Goal: Transaction & Acquisition: Purchase product/service

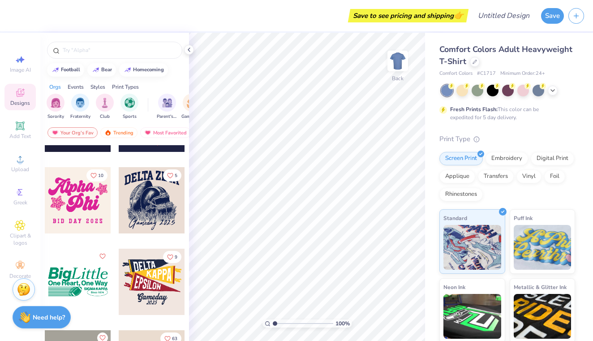
click at [538, 54] on span "Comfort Colors Adult Heavyweight T-Shirt" at bounding box center [505, 55] width 133 height 23
click at [553, 90] on polyline at bounding box center [553, 90] width 4 height 2
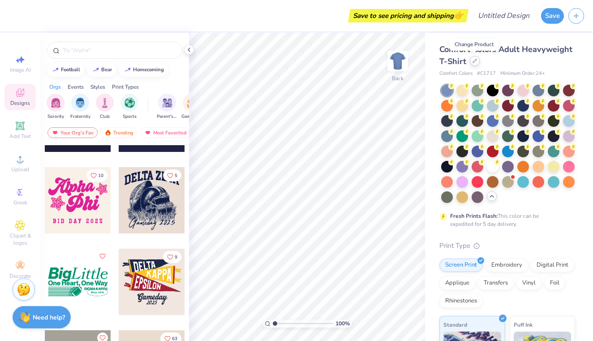
click at [471, 59] on div at bounding box center [475, 61] width 10 height 10
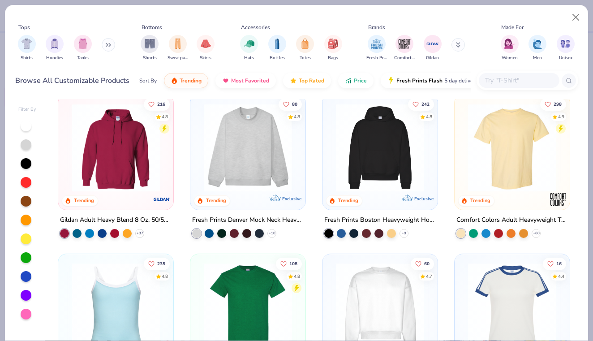
scroll to position [12, 0]
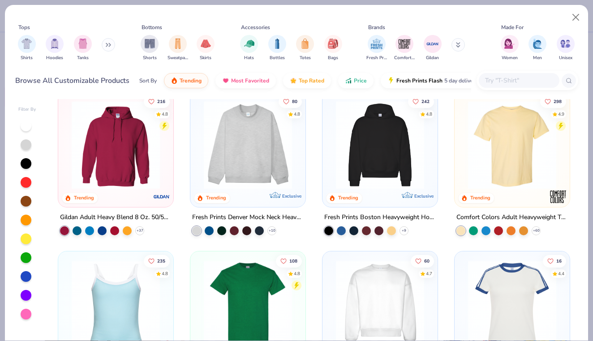
click at [146, 154] on img at bounding box center [115, 145] width 97 height 88
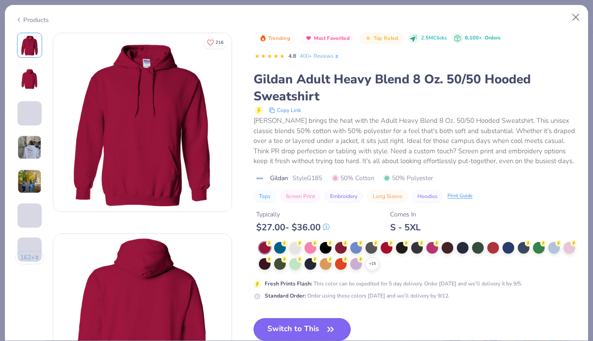
click at [318, 334] on button "Switch to This" at bounding box center [301, 329] width 97 height 22
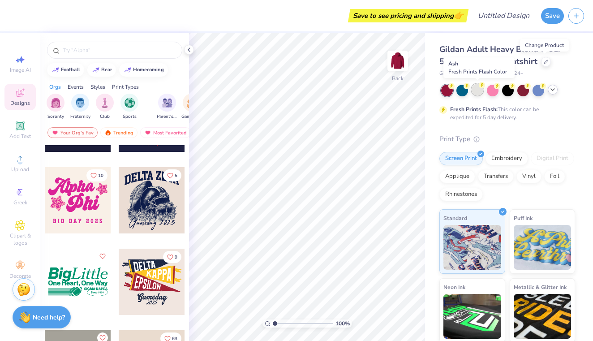
click at [478, 90] on div at bounding box center [477, 90] width 12 height 12
click at [452, 93] on div at bounding box center [447, 91] width 12 height 12
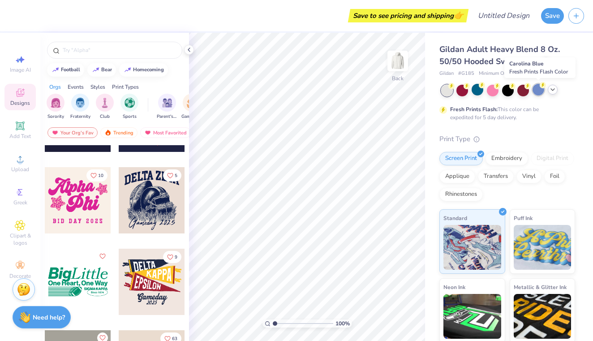
click at [533, 92] on div at bounding box center [538, 90] width 12 height 12
click at [545, 62] on icon at bounding box center [546, 61] width 4 height 4
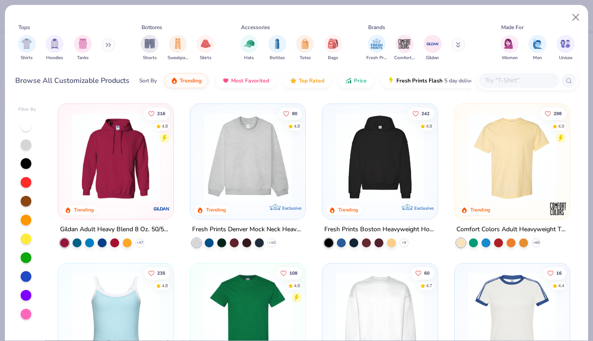
click at [277, 155] on img at bounding box center [247, 157] width 97 height 88
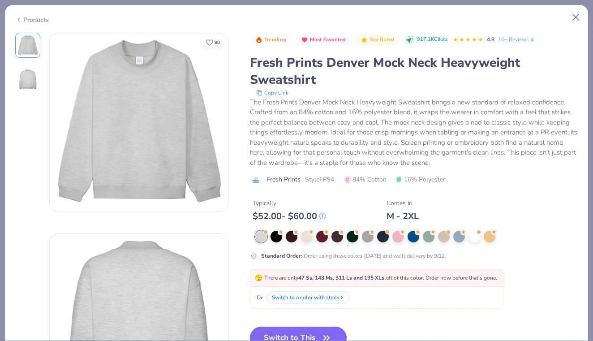
click at [283, 329] on button "Switch to This" at bounding box center [298, 337] width 97 height 22
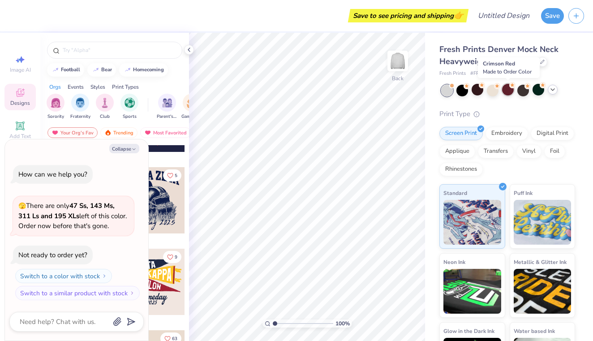
click at [513, 86] on icon at bounding box center [512, 84] width 4 height 3
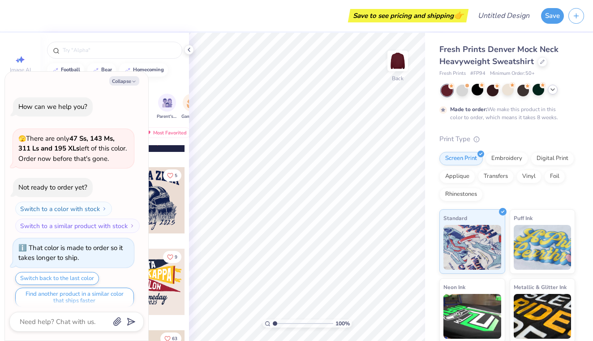
scroll to position [5, 0]
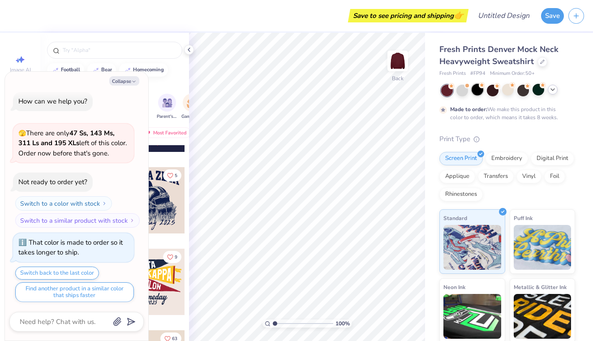
click at [477, 93] on div at bounding box center [477, 90] width 12 height 12
click at [552, 89] on polyline at bounding box center [553, 90] width 4 height 2
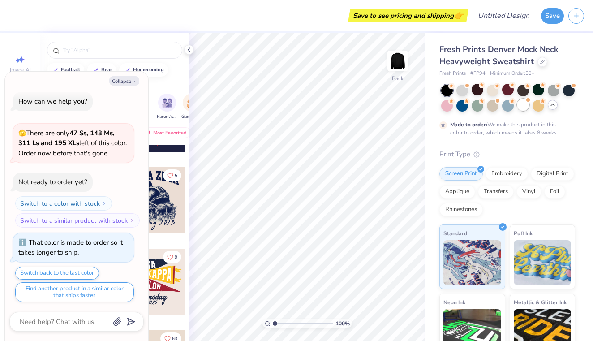
click at [529, 104] on div at bounding box center [523, 105] width 12 height 12
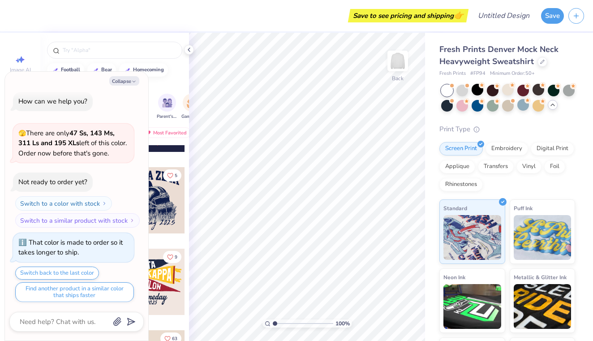
scroll to position [165, 0]
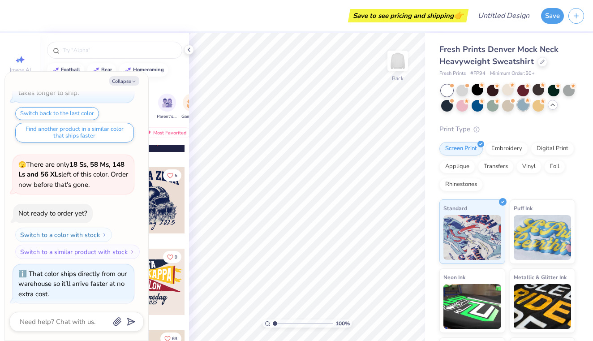
click at [518, 107] on div at bounding box center [523, 105] width 12 height 12
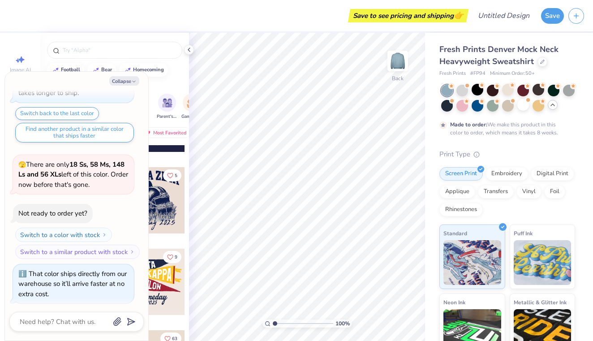
scroll to position [239, 0]
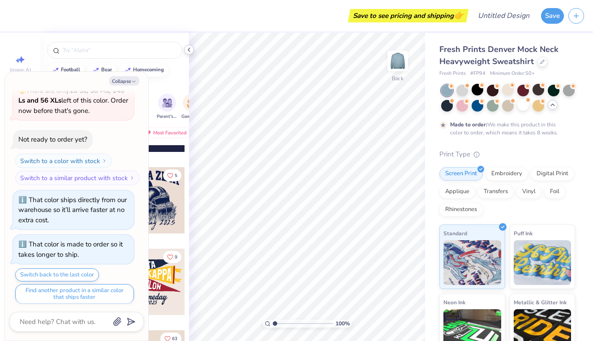
click at [191, 48] on icon at bounding box center [188, 49] width 7 height 7
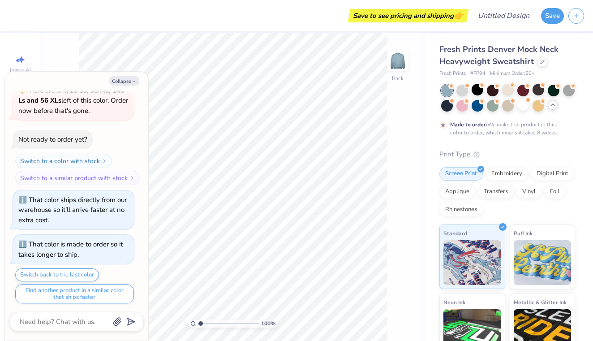
click at [109, 275] on div "Switch back to the last color Find another product in a similar color that ship…" at bounding box center [73, 285] width 121 height 35
click at [58, 59] on div "100 % Back" at bounding box center [232, 187] width 385 height 308
click at [123, 80] on button "Collapse" at bounding box center [124, 80] width 30 height 9
type textarea "x"
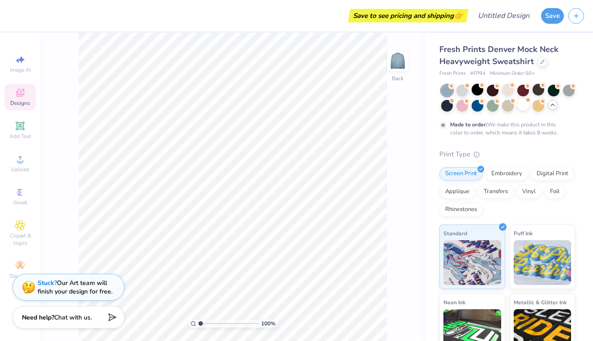
click at [15, 103] on span "Designs" at bounding box center [20, 102] width 20 height 7
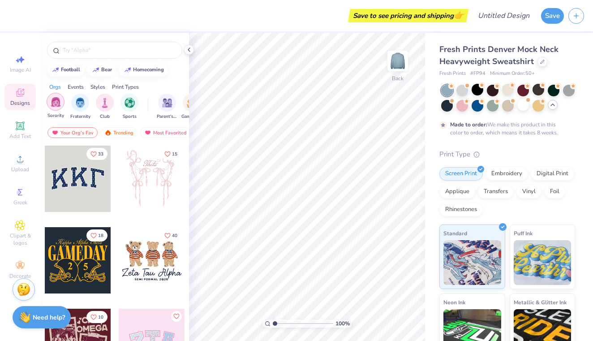
scroll to position [0, 0]
click at [59, 102] on img "filter for Sorority" at bounding box center [56, 102] width 10 height 10
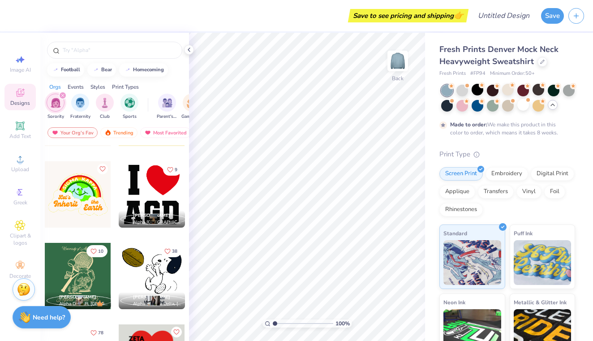
scroll to position [7328, 0]
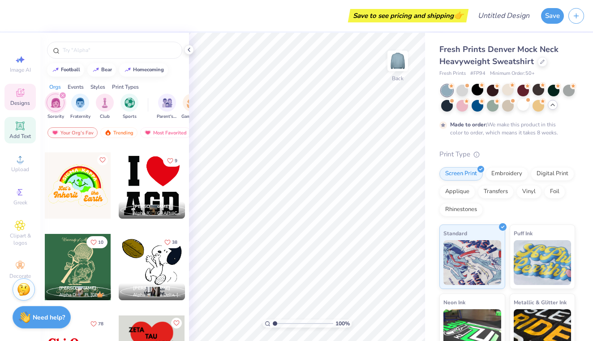
click at [25, 126] on icon at bounding box center [20, 125] width 11 height 11
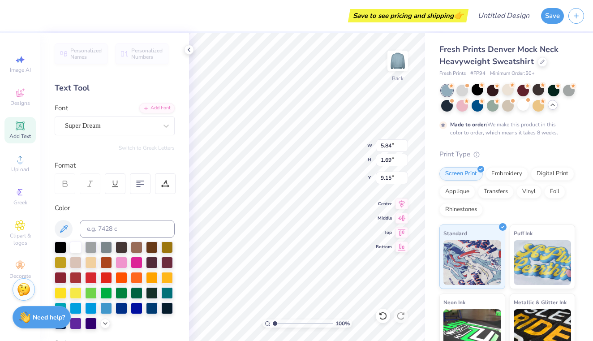
type textarea "T"
type textarea "Alpha Phi Omega"
click at [134, 120] on div "Super Dream" at bounding box center [111, 126] width 94 height 14
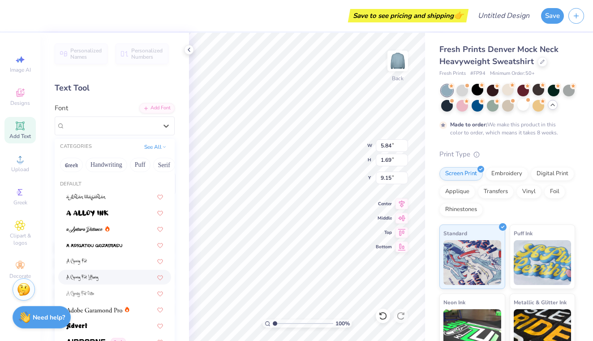
click at [96, 283] on div at bounding box center [114, 277] width 113 height 15
click at [163, 132] on div at bounding box center [166, 126] width 16 height 16
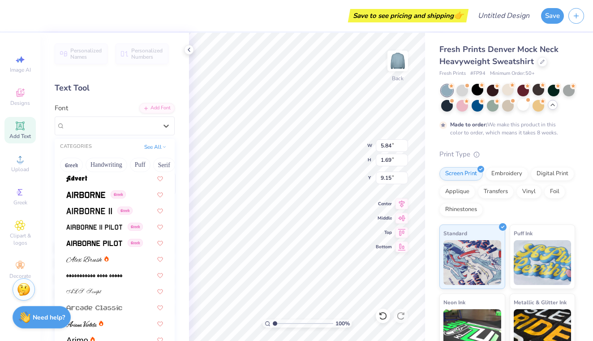
scroll to position [163, 0]
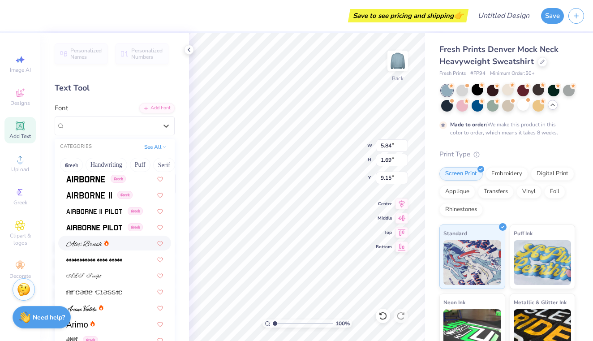
click at [83, 242] on img at bounding box center [84, 243] width 36 height 6
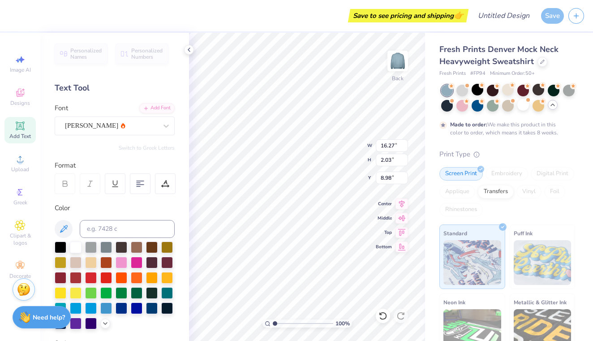
type input "4.04"
click at [21, 134] on span "Add Text" at bounding box center [19, 136] width 21 height 7
type textarea "T"
type textarea "Alumni"
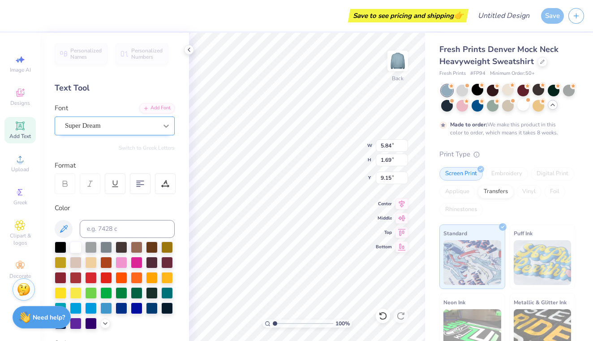
click at [166, 129] on icon at bounding box center [166, 125] width 9 height 9
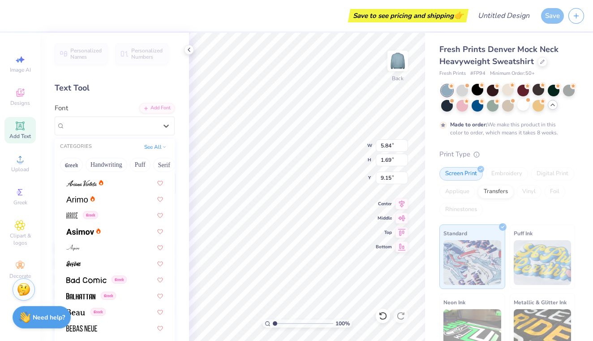
scroll to position [291, 0]
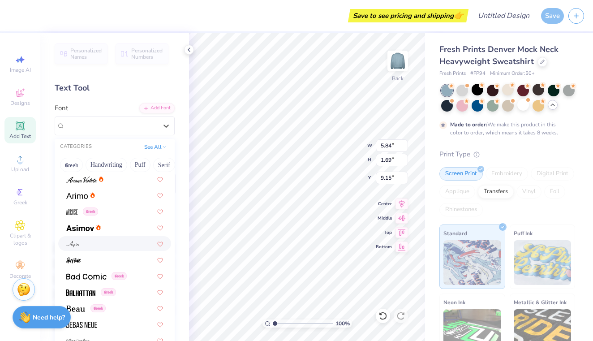
click at [95, 246] on div at bounding box center [114, 243] width 97 height 9
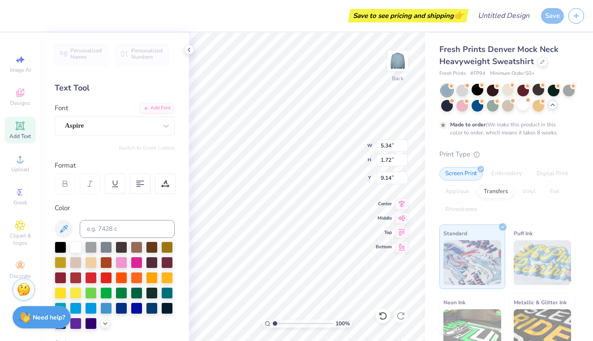
type input "4.37"
type input "1.41"
type input "6.07"
type input "3.00"
type input "4.37"
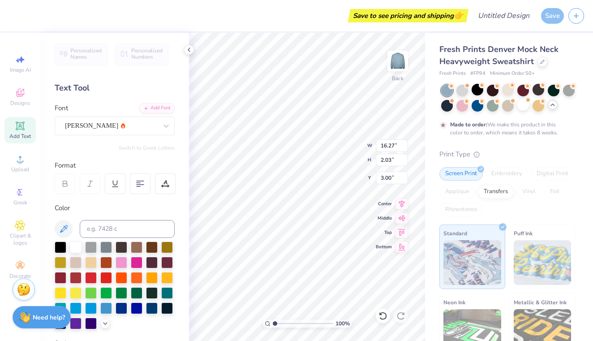
type input "1.41"
type input "5.03"
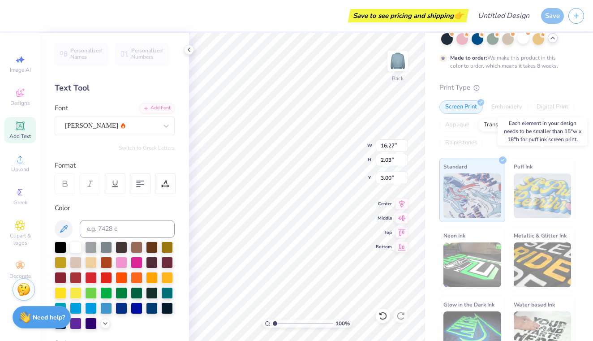
scroll to position [62, 0]
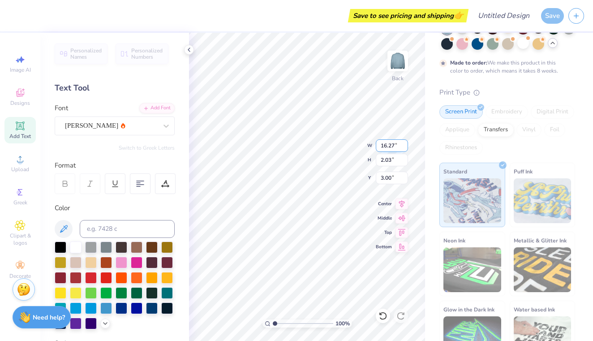
click at [351, 144] on body "Save to see pricing and shipping 👉 Design Title Save Image AI Designs Add Text …" at bounding box center [296, 170] width 593 height 341
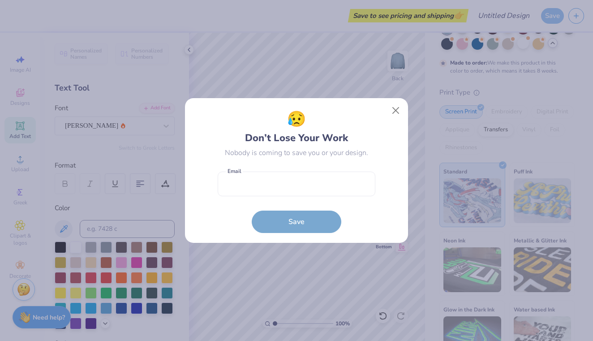
click at [397, 105] on button "Close" at bounding box center [395, 110] width 17 height 17
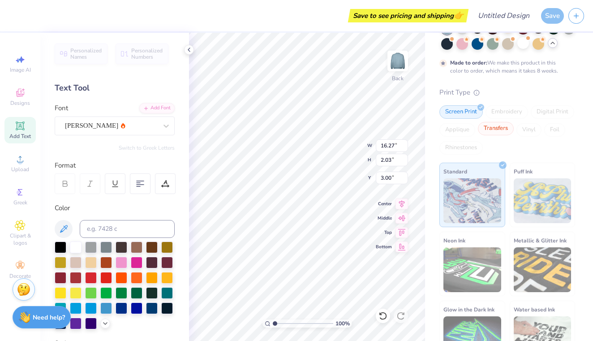
click at [502, 133] on div "Transfers" at bounding box center [496, 128] width 36 height 13
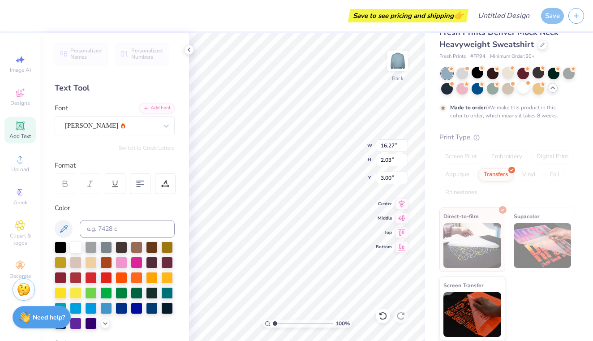
scroll to position [17, 0]
click at [497, 173] on div "Transfers" at bounding box center [496, 173] width 36 height 13
click at [481, 154] on icon at bounding box center [480, 153] width 4 height 4
click at [476, 154] on div "Screen Print" at bounding box center [460, 156] width 43 height 13
click at [477, 159] on div "Screen Print" at bounding box center [460, 156] width 43 height 13
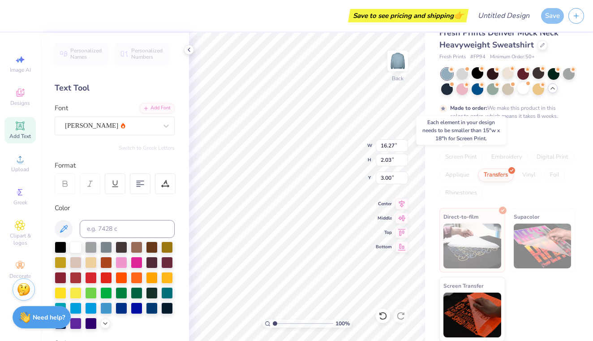
click at [477, 159] on div "Screen Print" at bounding box center [460, 156] width 43 height 13
click at [473, 163] on div "Screen Print" at bounding box center [460, 156] width 43 height 13
click at [468, 174] on div "Applique" at bounding box center [457, 174] width 36 height 13
click at [465, 189] on div "Rhinestones" at bounding box center [460, 192] width 43 height 13
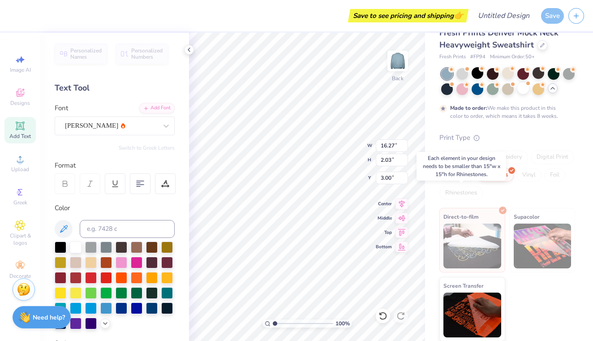
click at [467, 189] on div "Rhinestones" at bounding box center [460, 192] width 43 height 13
click at [517, 183] on div "Screen Print Embroidery Digital Print Applique Transfers Vinyl Foil Rhinestones" at bounding box center [507, 174] width 136 height 49
click at [521, 183] on div "Screen Print Embroidery Digital Print Applique Transfers Vinyl Foil Rhinestones" at bounding box center [507, 174] width 136 height 49
click at [522, 182] on div "Screen Print Embroidery Digital Print Applique Transfers Vinyl Foil Rhinestones" at bounding box center [507, 174] width 136 height 49
click at [522, 181] on div "Vinyl" at bounding box center [528, 174] width 25 height 13
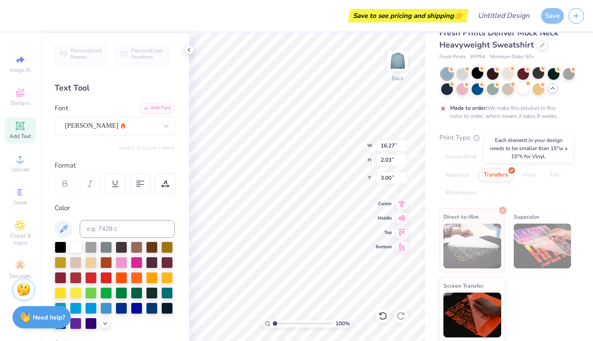
click at [523, 180] on div "Vinyl" at bounding box center [528, 174] width 25 height 13
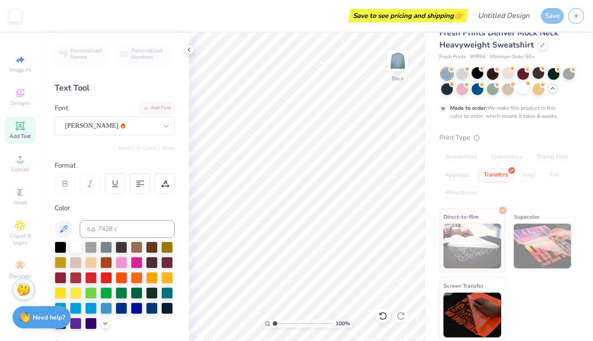
click at [25, 130] on icon at bounding box center [20, 125] width 11 height 11
click at [26, 138] on span "Add Text" at bounding box center [19, 136] width 21 height 7
type textarea "T"
type textarea "i"
type textarea "IC"
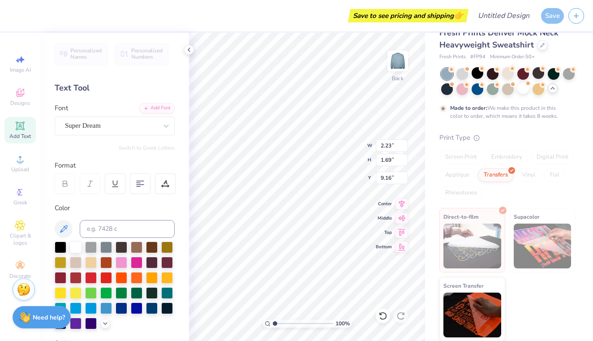
type input "1.21"
type input "0.91"
type input "9.93"
click at [190, 47] on icon at bounding box center [188, 49] width 7 height 7
type input "18.01"
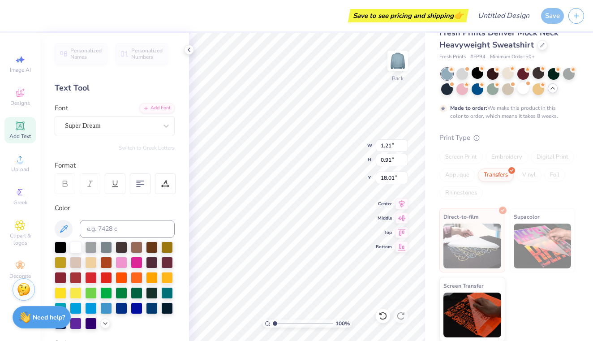
click at [428, 290] on div "Save to see pricing and shipping 👉 Design Title Save Image AI Designs Add Text …" at bounding box center [296, 170] width 593 height 341
type input "16.27"
type input "2.03"
type input "3.00"
click at [120, 185] on div at bounding box center [115, 183] width 21 height 21
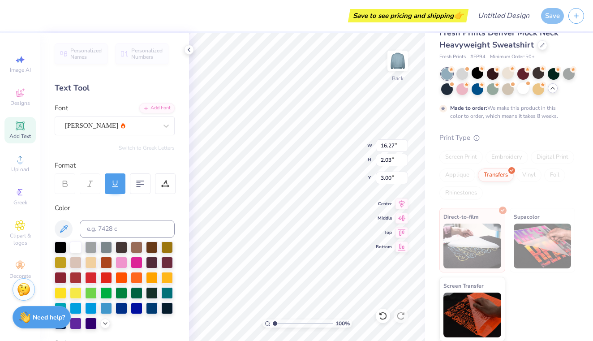
click at [115, 187] on icon at bounding box center [115, 184] width 8 height 8
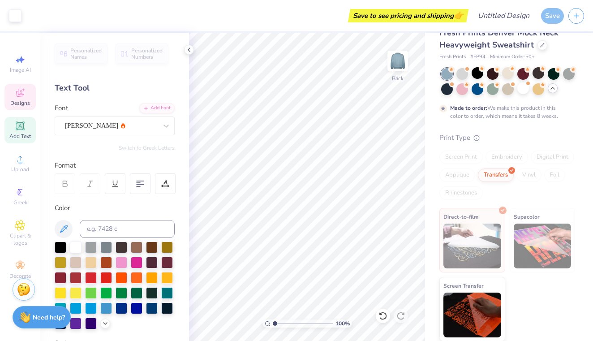
click at [18, 93] on icon at bounding box center [20, 92] width 11 height 11
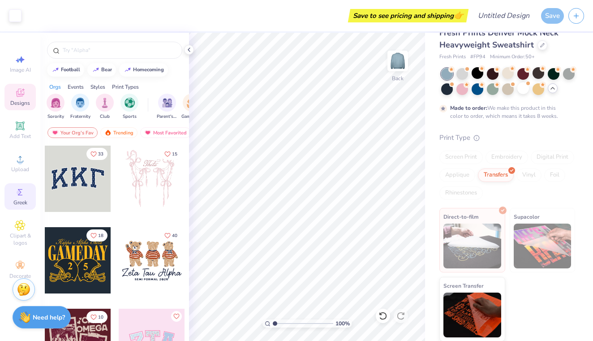
click at [28, 195] on div "Greek" at bounding box center [19, 196] width 31 height 26
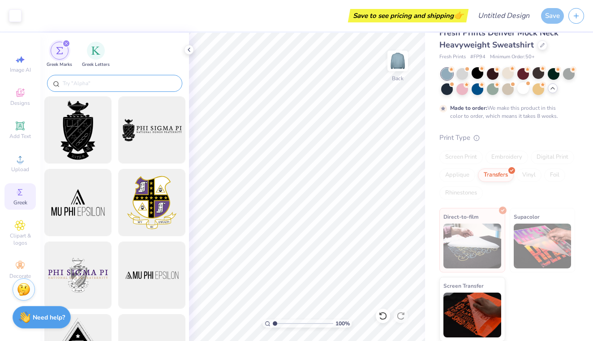
click at [114, 84] on input "text" at bounding box center [119, 83] width 115 height 9
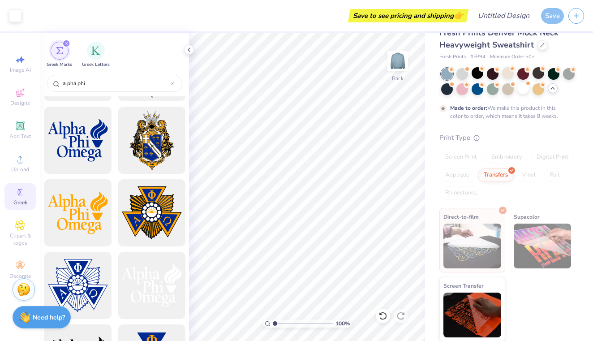
scroll to position [53, 0]
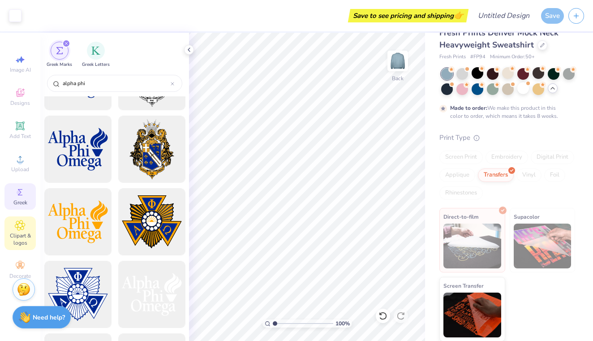
type input "alpha phi"
click at [17, 235] on span "Clipart & logos" at bounding box center [19, 239] width 31 height 14
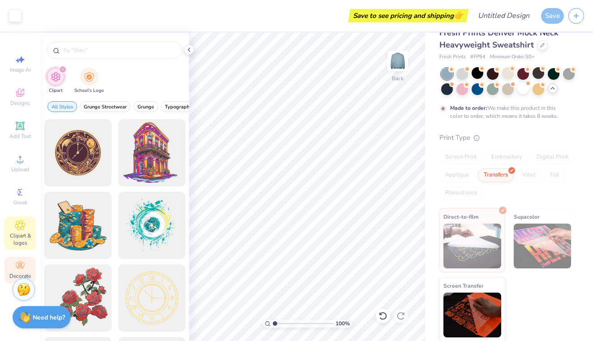
click at [20, 264] on circle at bounding box center [19, 262] width 5 height 5
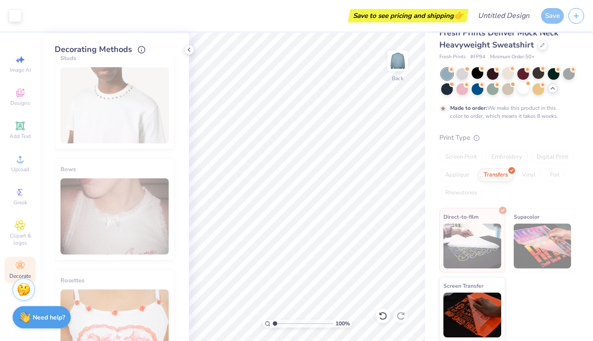
scroll to position [387, 0]
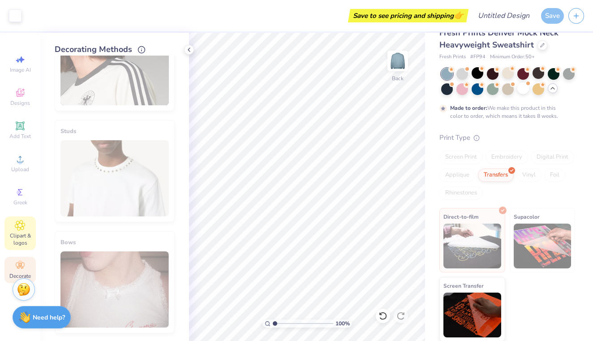
click at [29, 232] on span "Clipart & logos" at bounding box center [19, 239] width 31 height 14
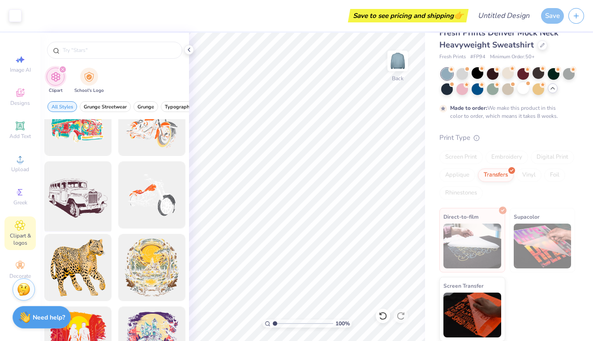
scroll to position [750, 0]
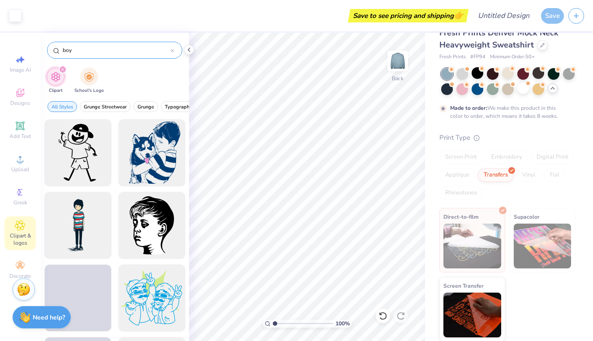
click at [99, 48] on input "boy" at bounding box center [116, 50] width 109 height 9
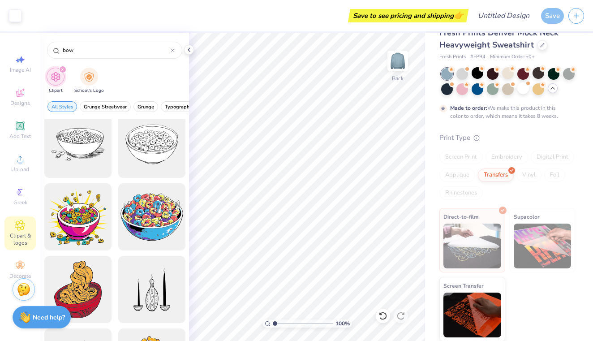
scroll to position [2135, 0]
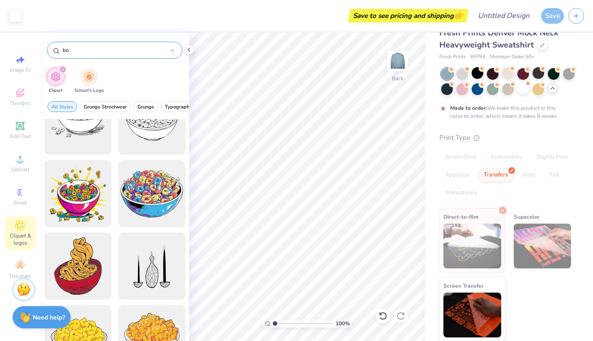
type input "b"
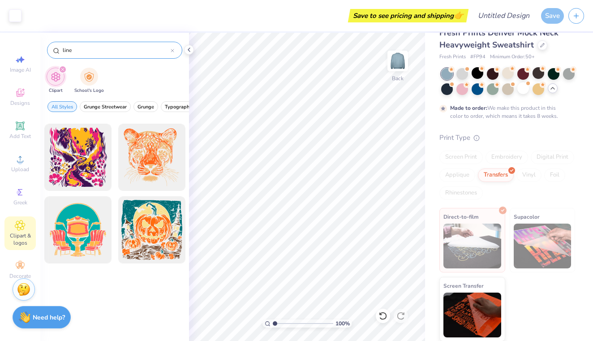
type input "line"
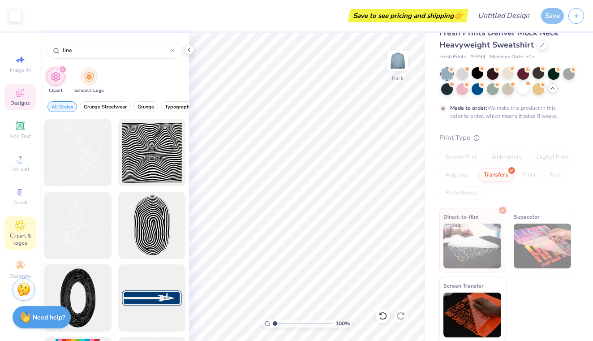
scroll to position [0, 0]
click at [20, 99] on span "Designs" at bounding box center [20, 102] width 20 height 7
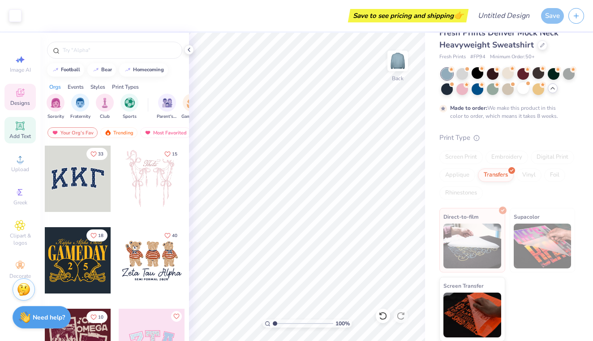
click at [17, 131] on icon at bounding box center [20, 125] width 11 height 11
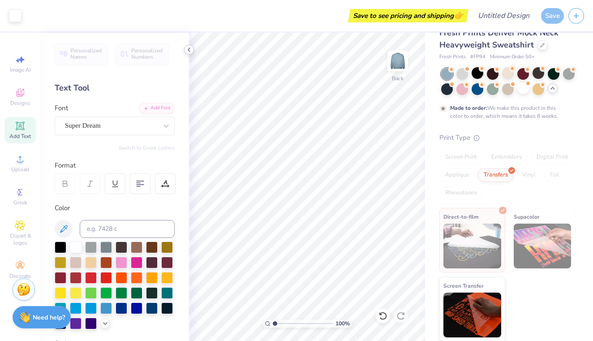
click at [187, 49] on icon at bounding box center [188, 49] width 7 height 7
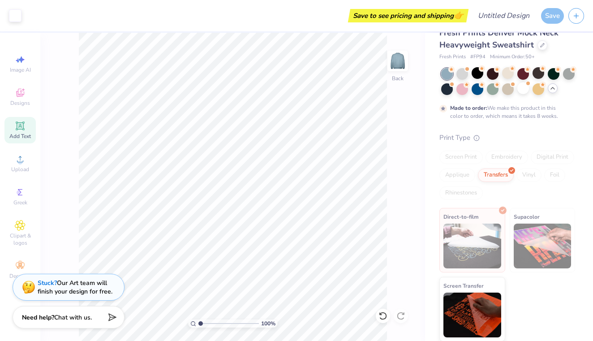
click at [71, 245] on div "100 % Back" at bounding box center [232, 187] width 385 height 308
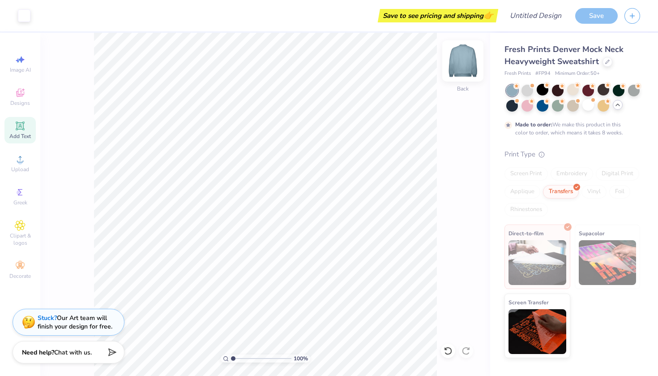
click at [465, 66] on img at bounding box center [463, 61] width 36 height 36
click at [464, 66] on img at bounding box center [463, 61] width 36 height 36
